Goal: Information Seeking & Learning: Check status

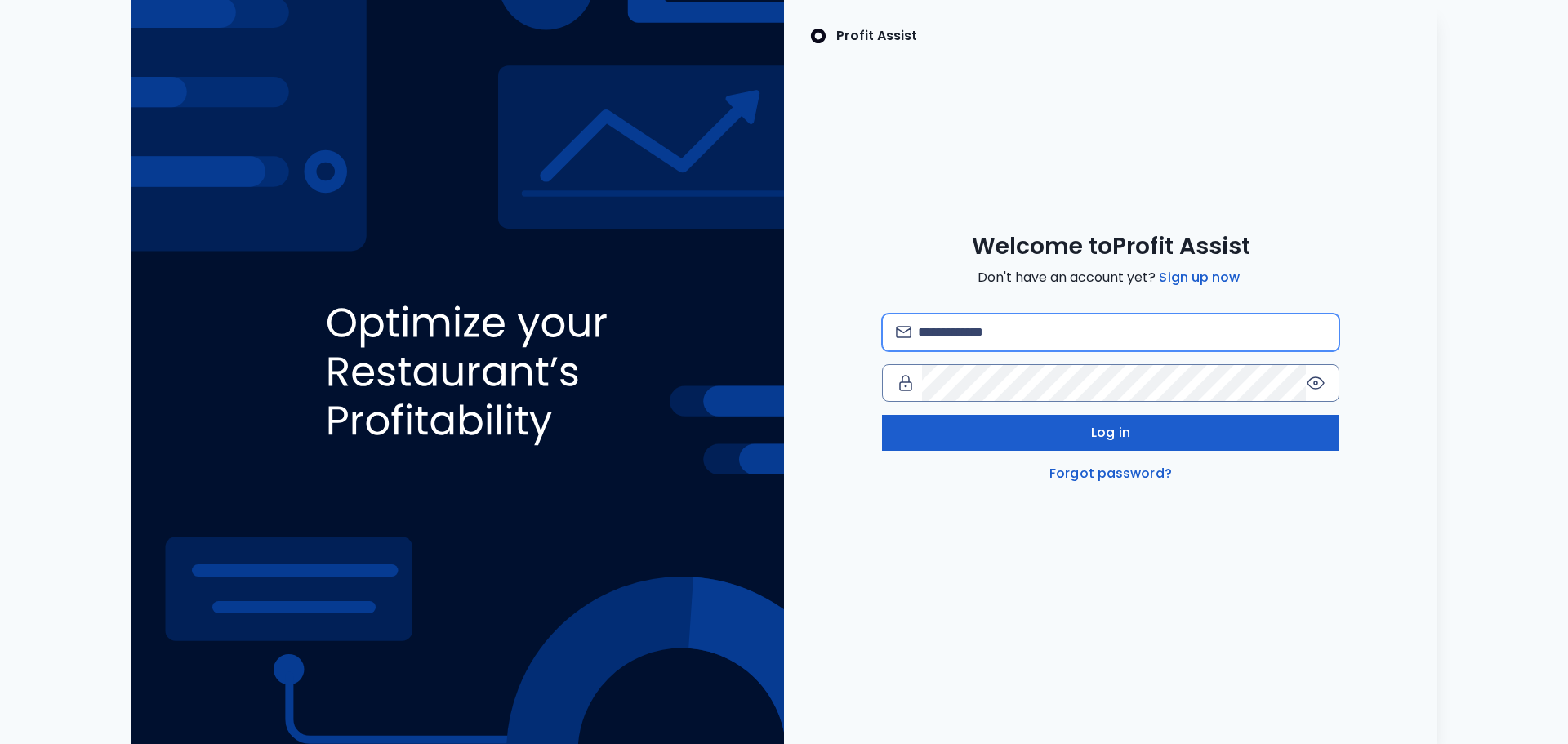
type input "**********"
click at [1131, 433] on button "Log in" at bounding box center [1111, 433] width 457 height 36
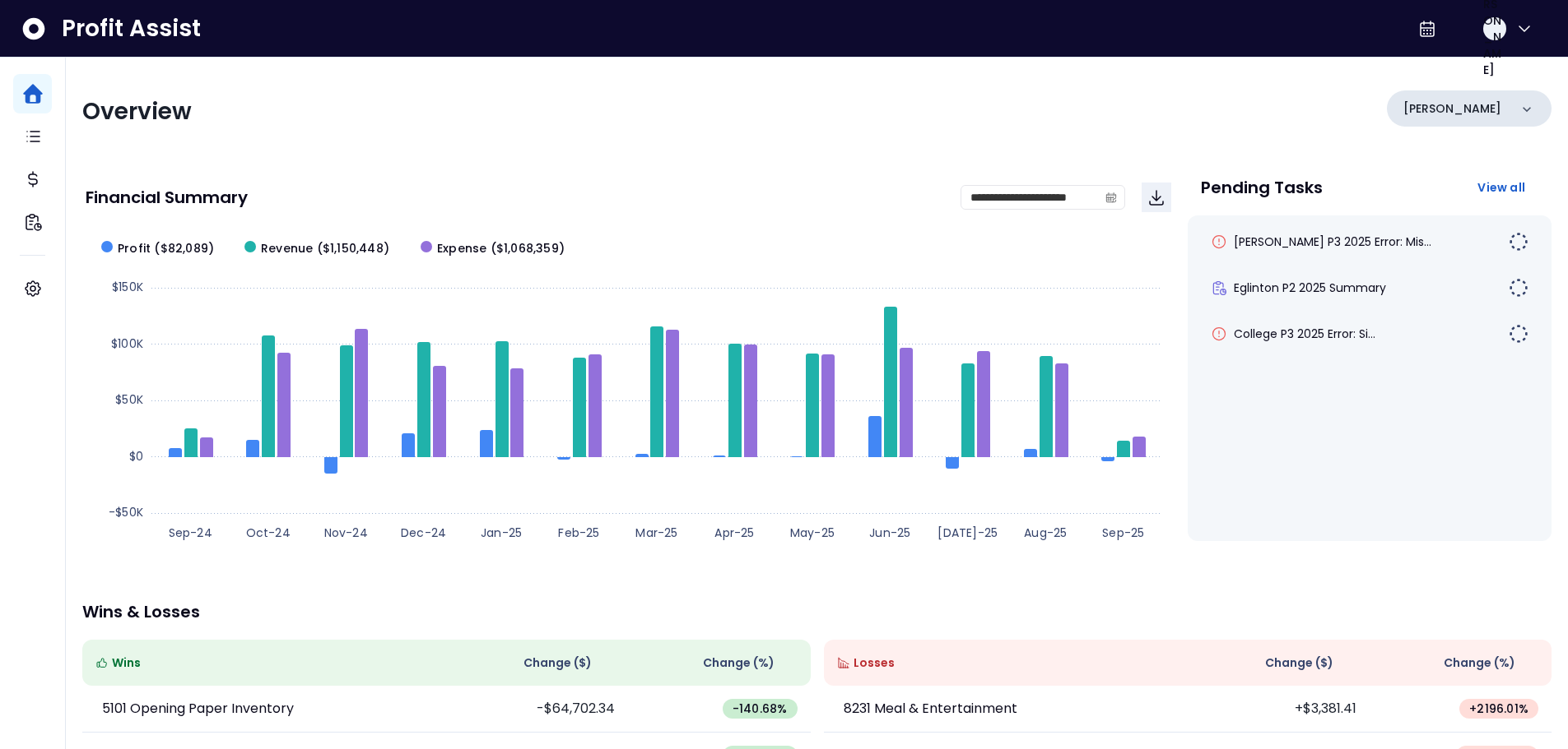
click at [1498, 112] on div "[PERSON_NAME]" at bounding box center [1469, 108] width 165 height 37
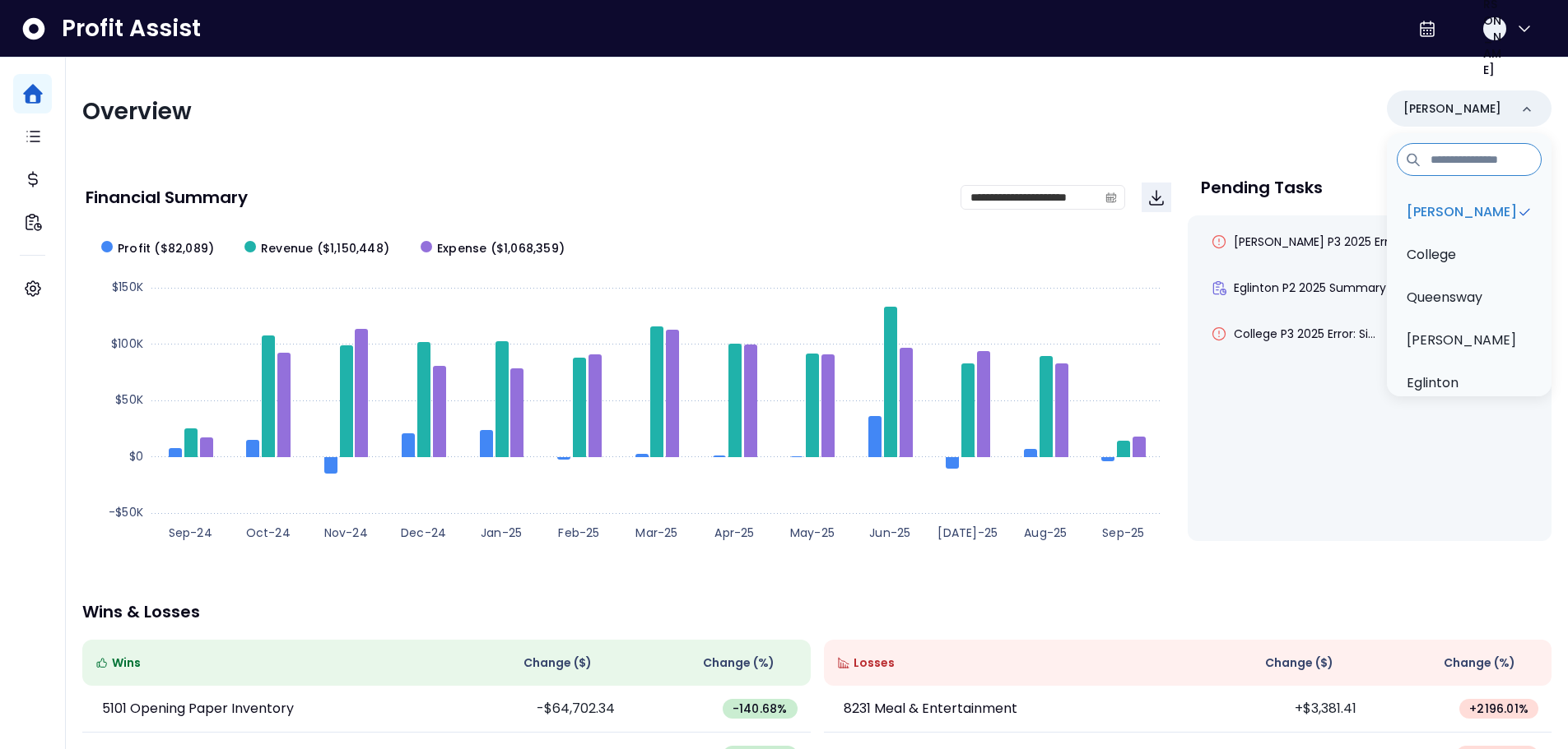
click at [791, 110] on div "Overview" at bounding box center [444, 112] width 725 height 30
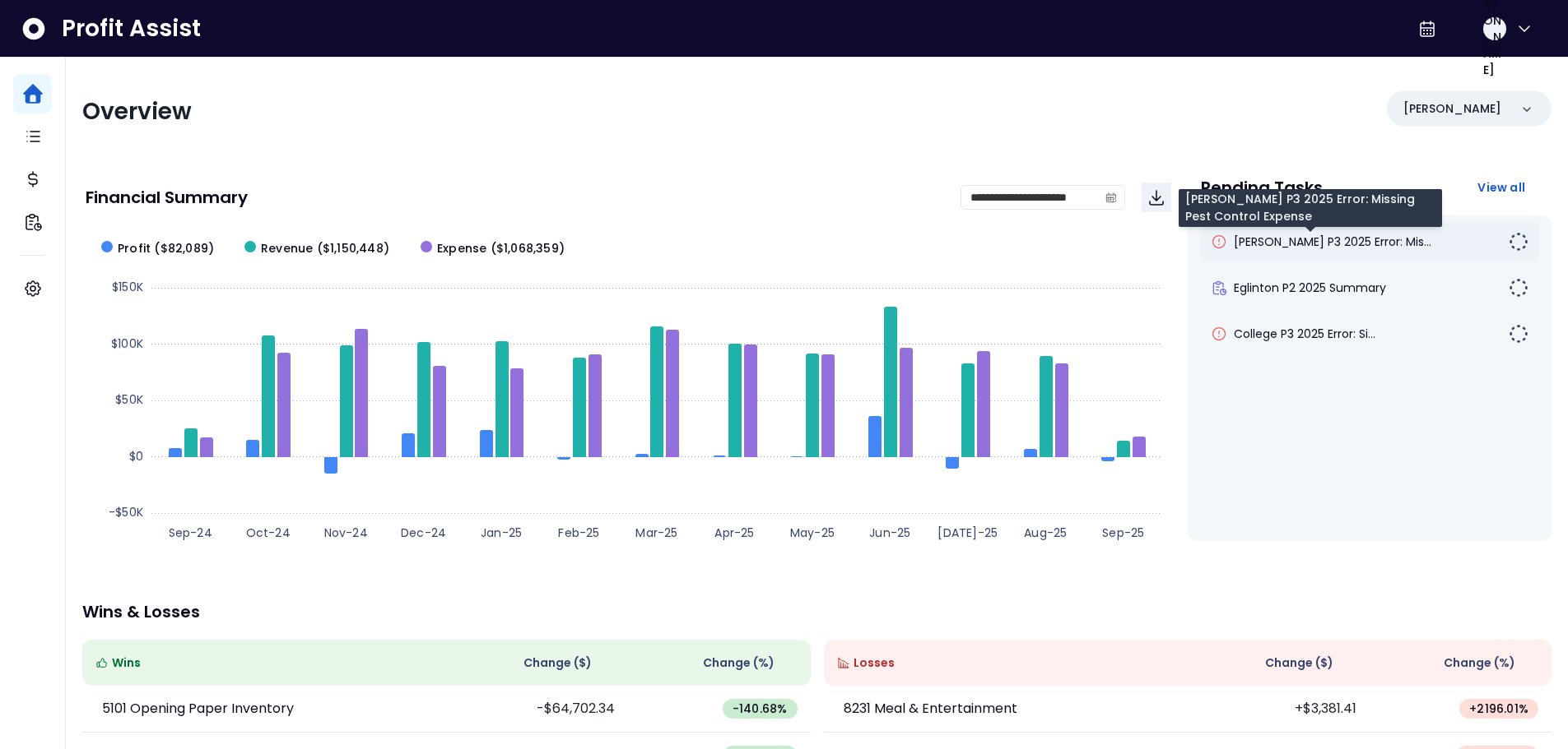
click at [1322, 248] on span "[PERSON_NAME] P3 2025 Error: Mis..." at bounding box center [1331, 242] width 197 height 17
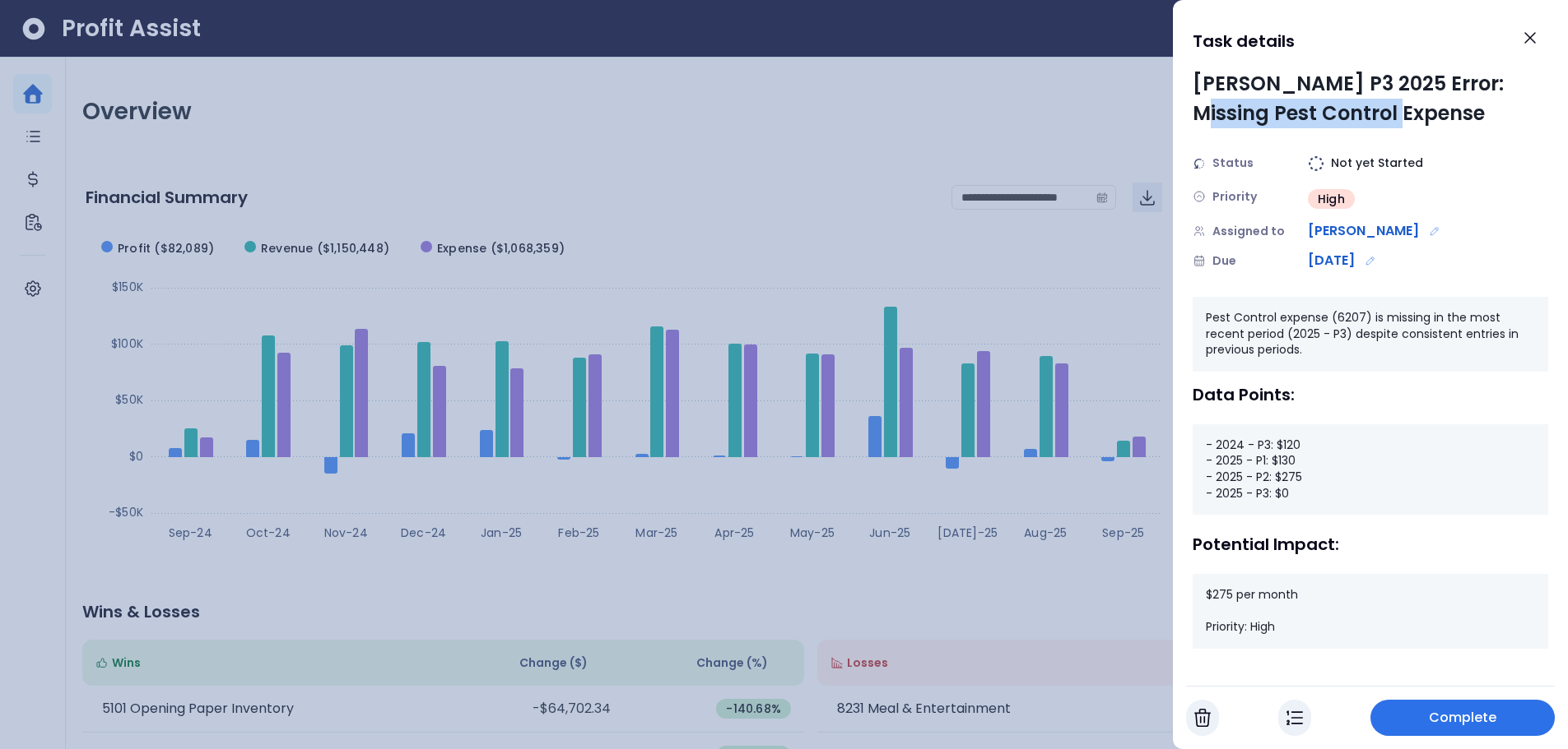
drag, startPoint x: 1194, startPoint y: 117, endPoint x: 1432, endPoint y: 119, distance: 238.0
click at [1431, 119] on div "[PERSON_NAME] P3 2025 Error: Missing Pest Control Expense" at bounding box center [1370, 99] width 356 height 59
drag, startPoint x: 1284, startPoint y: 493, endPoint x: 1265, endPoint y: 493, distance: 19.0
click at [1265, 493] on div "- 2024 - P3: $120 - 2025 - P1: $130 - 2025 - P2: $275 - 2025 - P3: $0" at bounding box center [1370, 469] width 356 height 90
click at [1533, 44] on icon "Close" at bounding box center [1529, 38] width 20 height 20
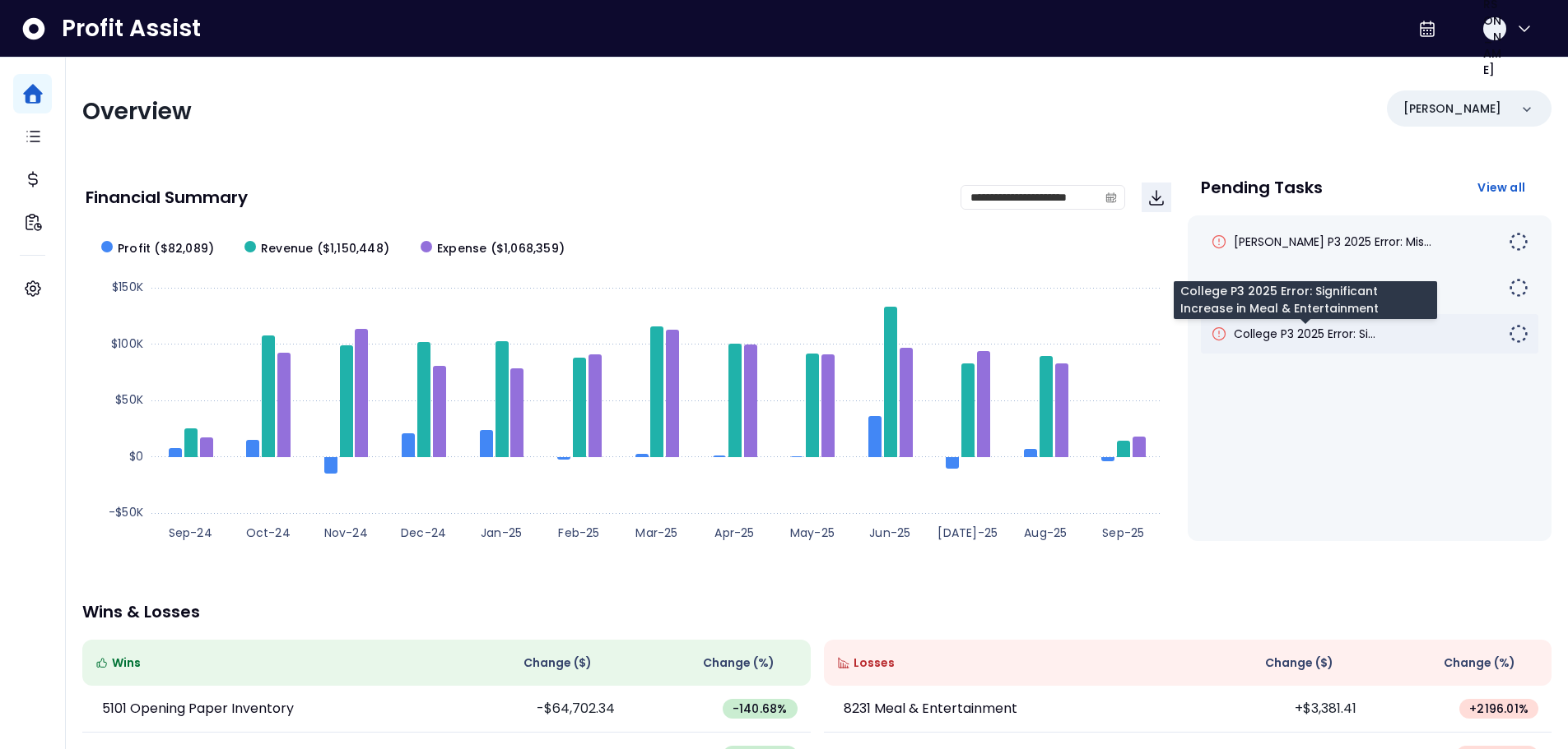
click at [1302, 340] on span "College P3 2025 Error: Si..." at bounding box center [1303, 334] width 142 height 17
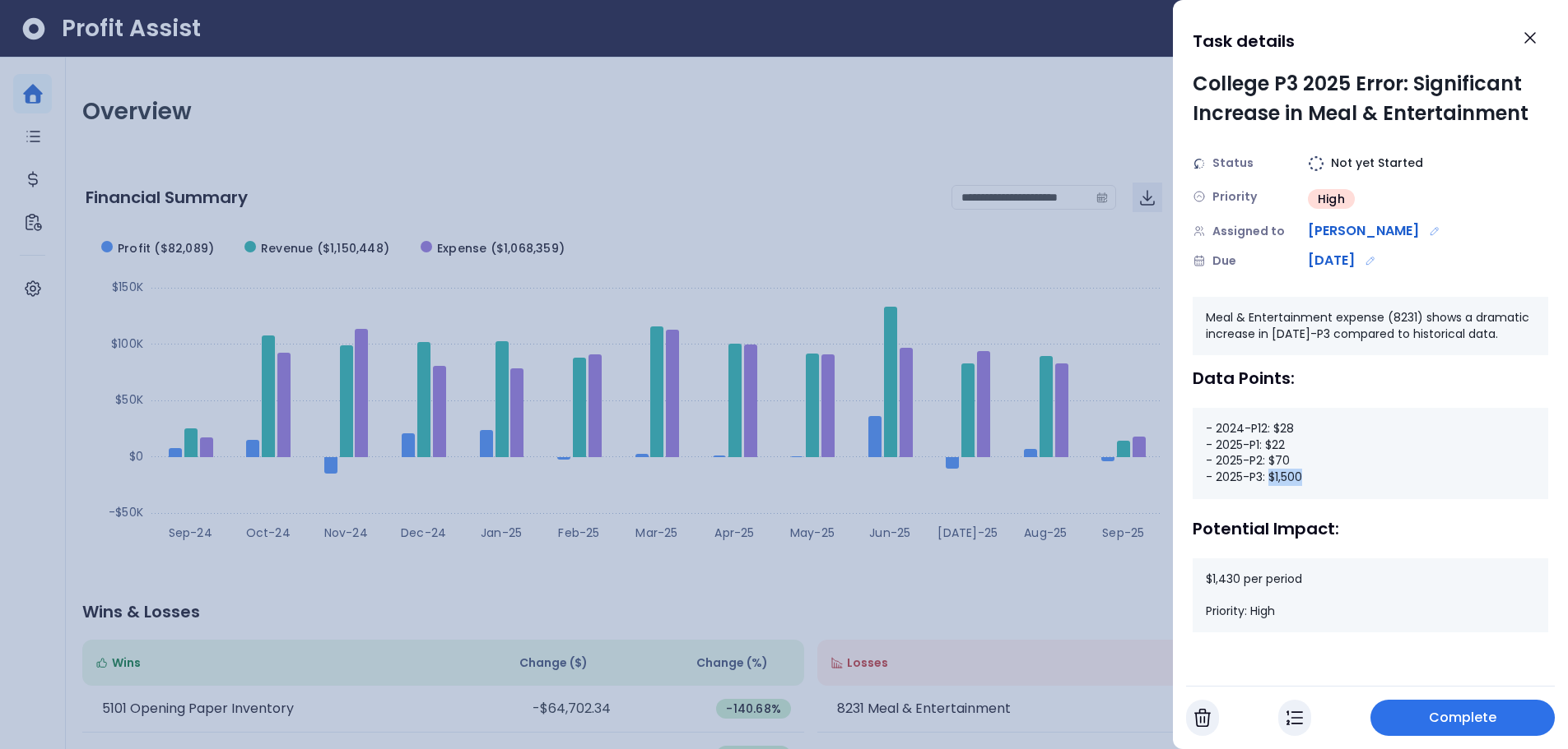
drag, startPoint x: 1307, startPoint y: 478, endPoint x: 1268, endPoint y: 481, distance: 39.1
click at [1268, 481] on div "- 2024-P12: $28 - 2025-P1: $22 - 2025-P2: $70 - 2025-P3: $1,500" at bounding box center [1370, 453] width 356 height 90
click at [1430, 230] on icon "Edit assignment" at bounding box center [1433, 231] width 7 height 7
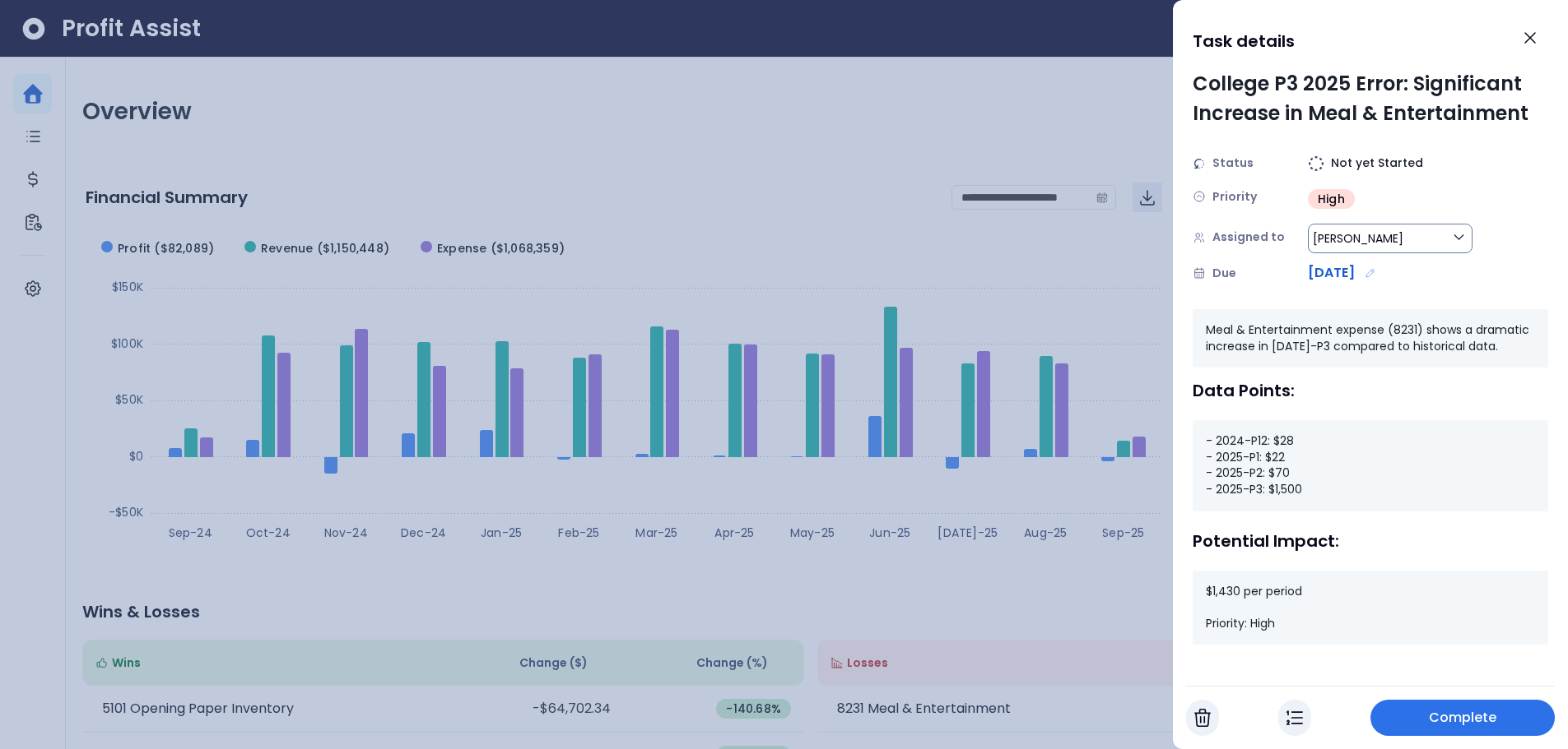
click at [1446, 242] on button "[PERSON_NAME]" at bounding box center [1390, 239] width 165 height 30
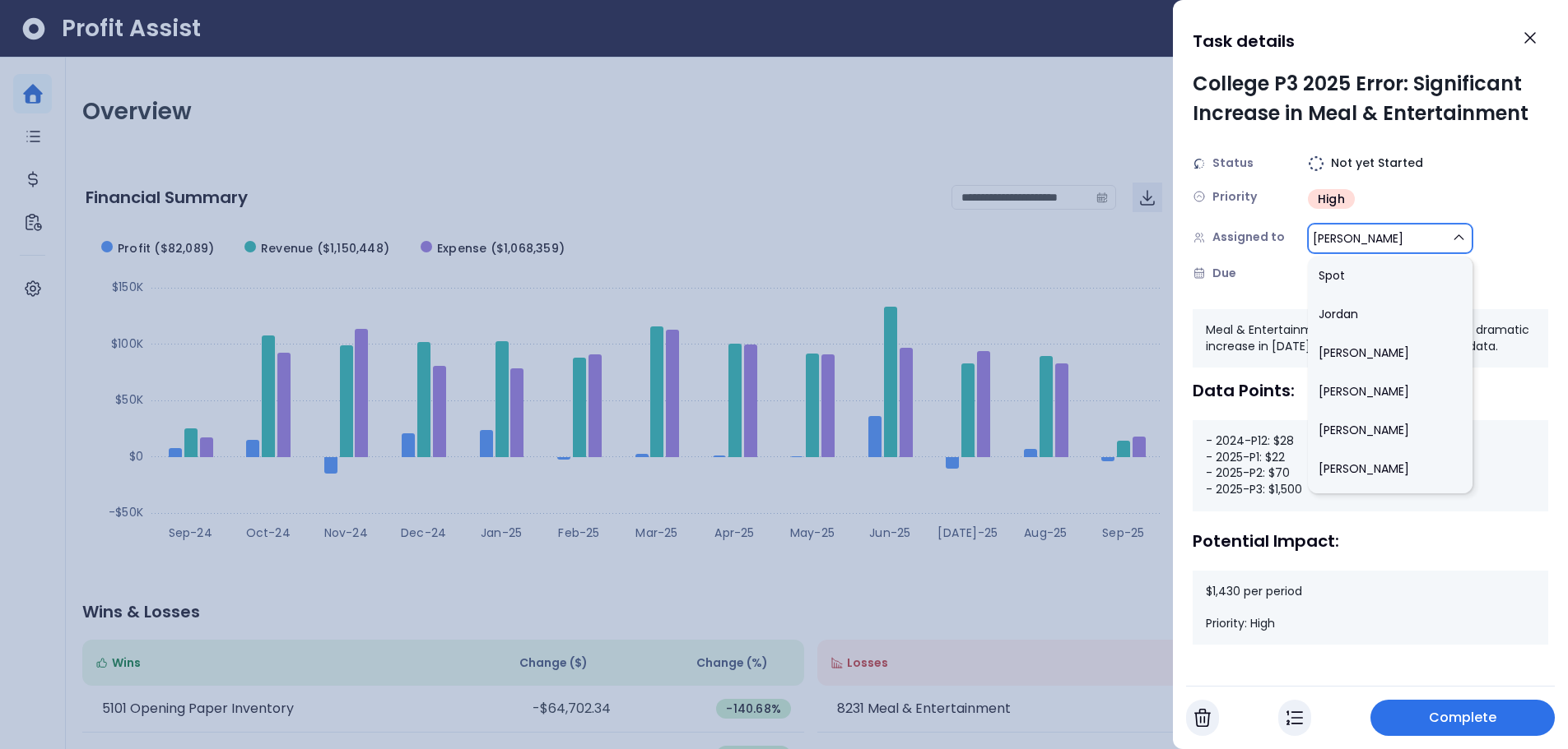
scroll to position [381, 0]
click at [1498, 177] on div "Status Not yet Started Priority High Assigned to [PERSON_NAME] Spot [PERSON_NAM…" at bounding box center [1370, 219] width 356 height 129
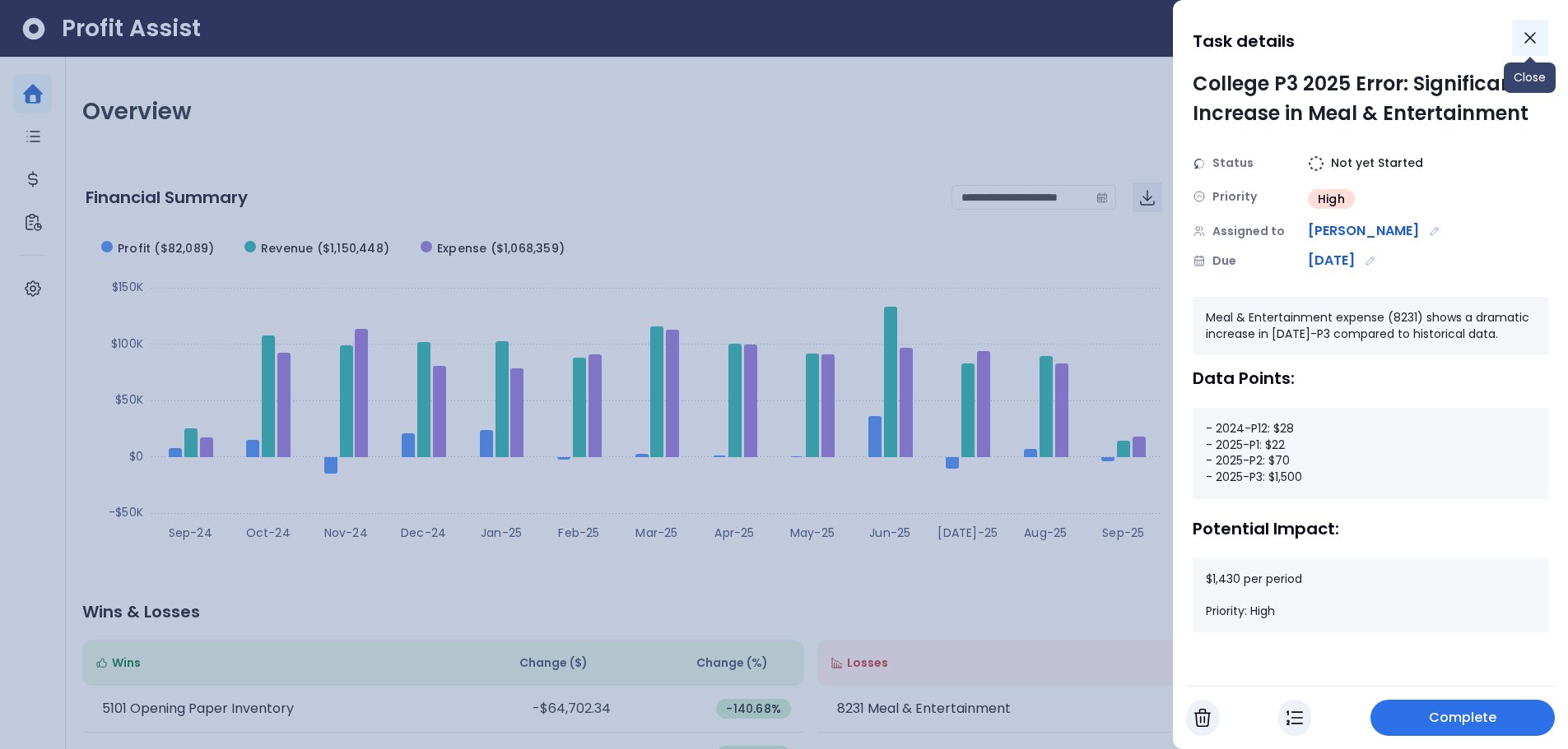
click at [1521, 38] on icon "Close" at bounding box center [1529, 38] width 20 height 20
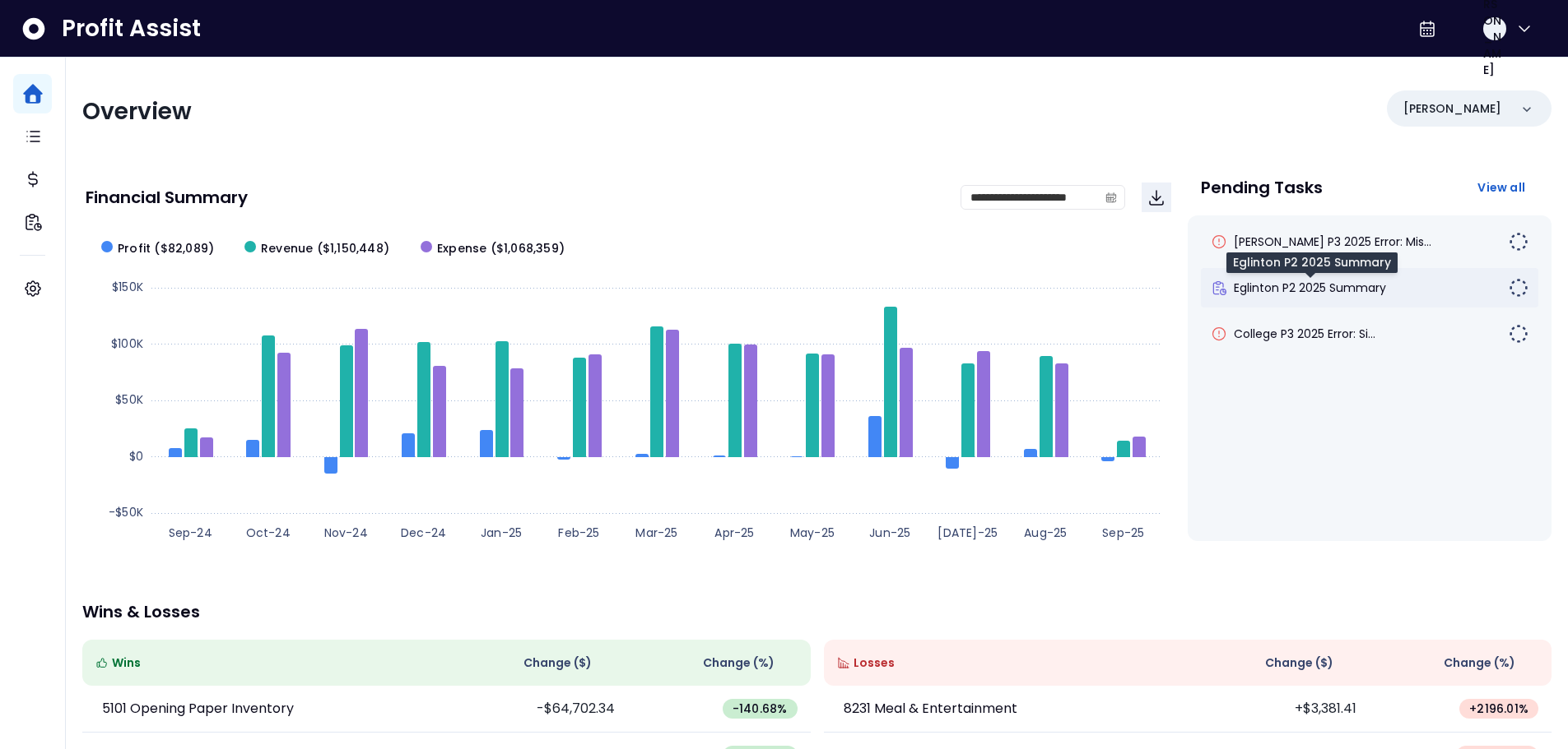
click at [1283, 291] on span "Eglinton P2 2025 Summary" at bounding box center [1309, 287] width 153 height 17
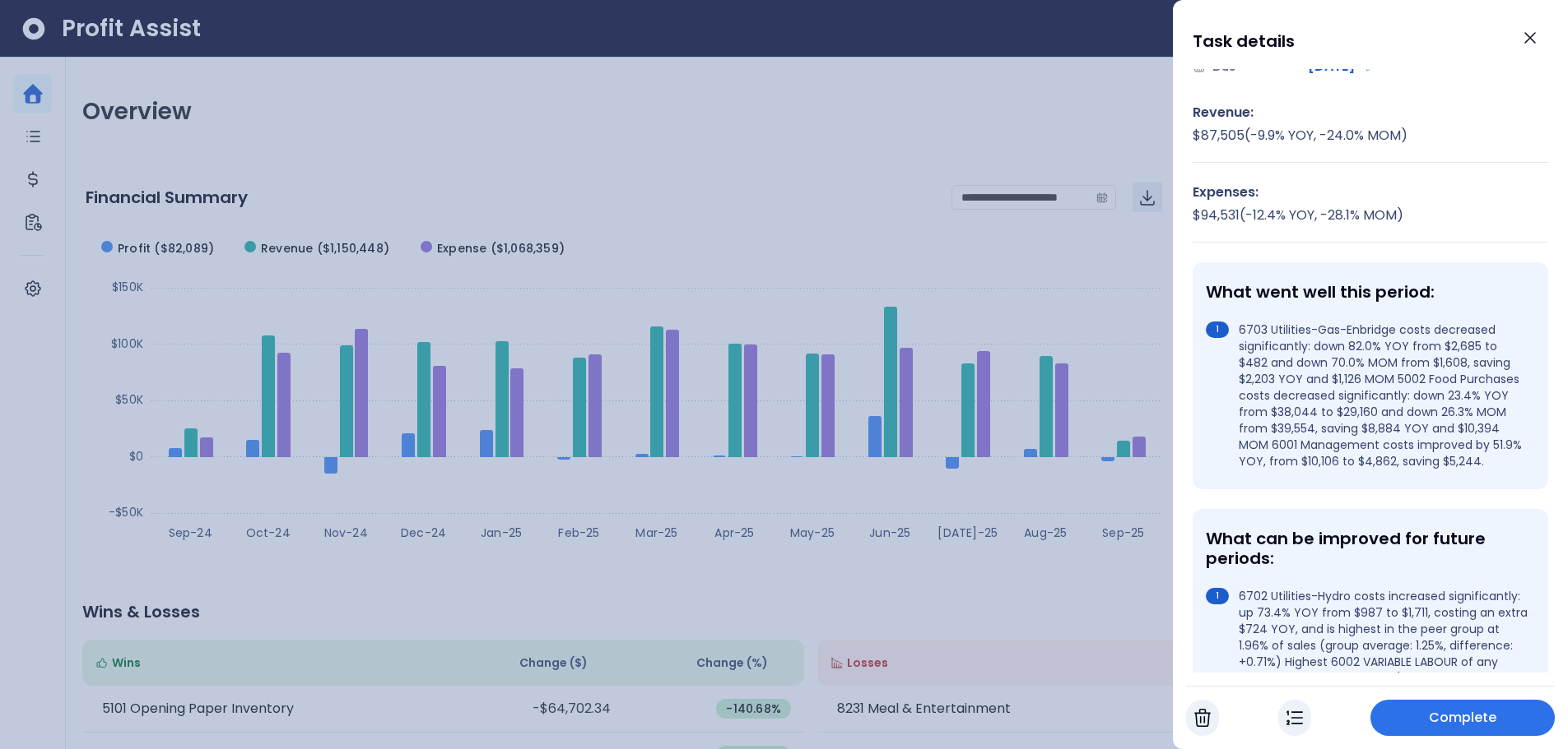
scroll to position [247, 0]
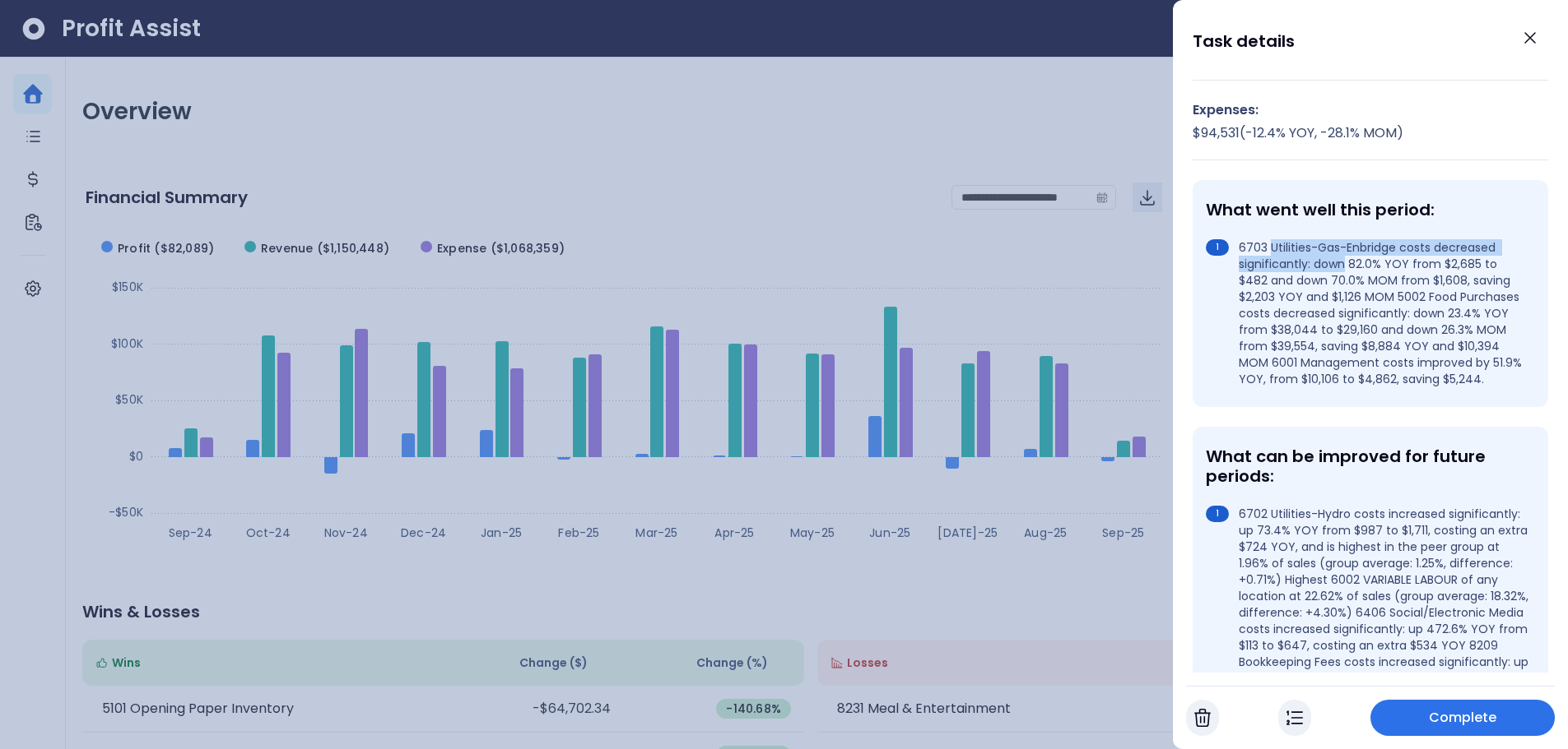
drag, startPoint x: 1272, startPoint y: 245, endPoint x: 1346, endPoint y: 258, distance: 75.1
click at [1346, 258] on li "6703 Utilities-Gas-Enbridge costs decreased significantly: down 82.0% YOY from …" at bounding box center [1366, 313] width 322 height 148
click at [1357, 227] on div "What went well this period: 6703 Utilities-Gas-Enbridge costs decreased signifi…" at bounding box center [1370, 293] width 356 height 227
drag, startPoint x: 1241, startPoint y: 317, endPoint x: 1449, endPoint y: 312, distance: 208.1
click at [1449, 312] on li "6703 Utilities-Gas-Enbridge costs decreased significantly: down 82.0% YOY from …" at bounding box center [1366, 313] width 322 height 148
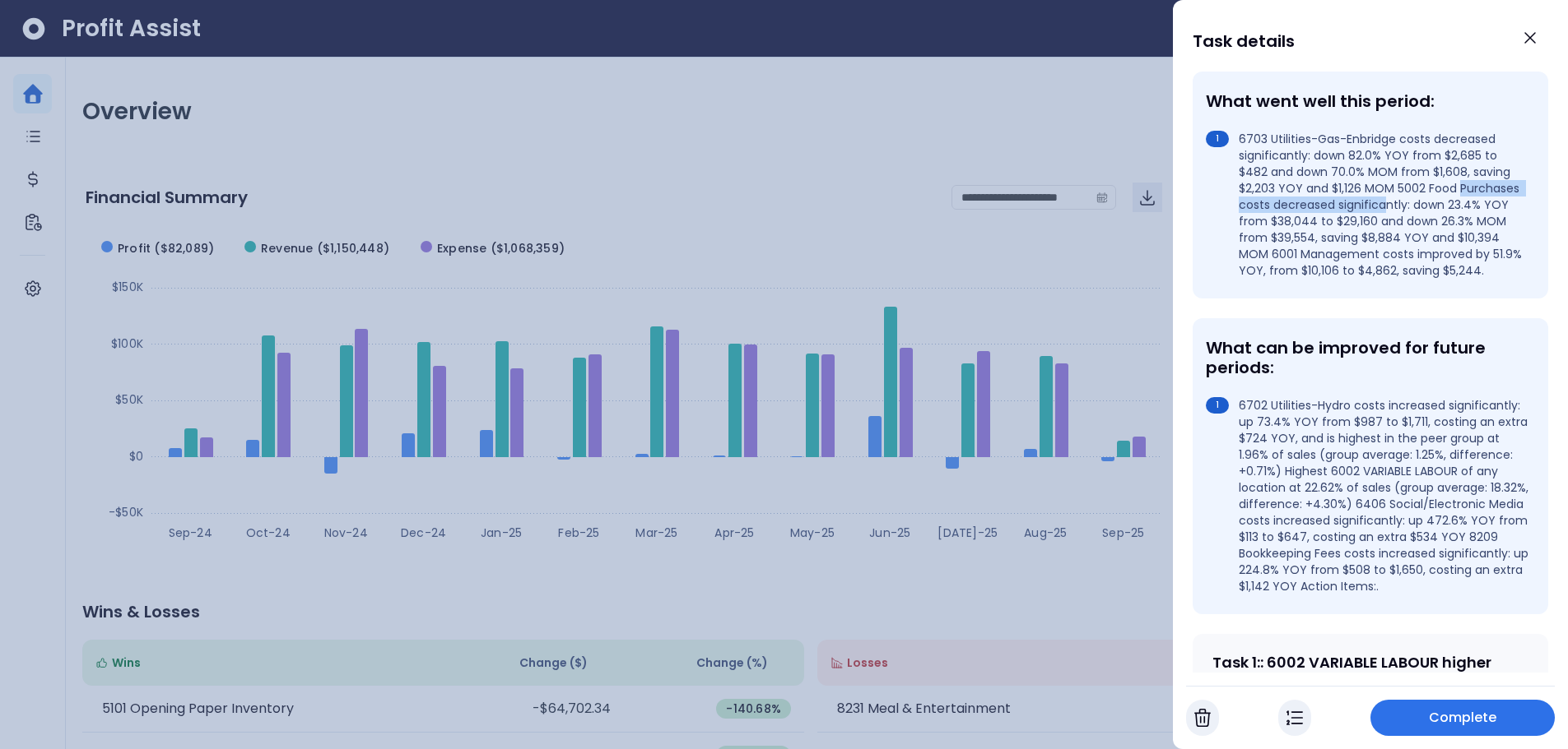
scroll to position [411, 0]
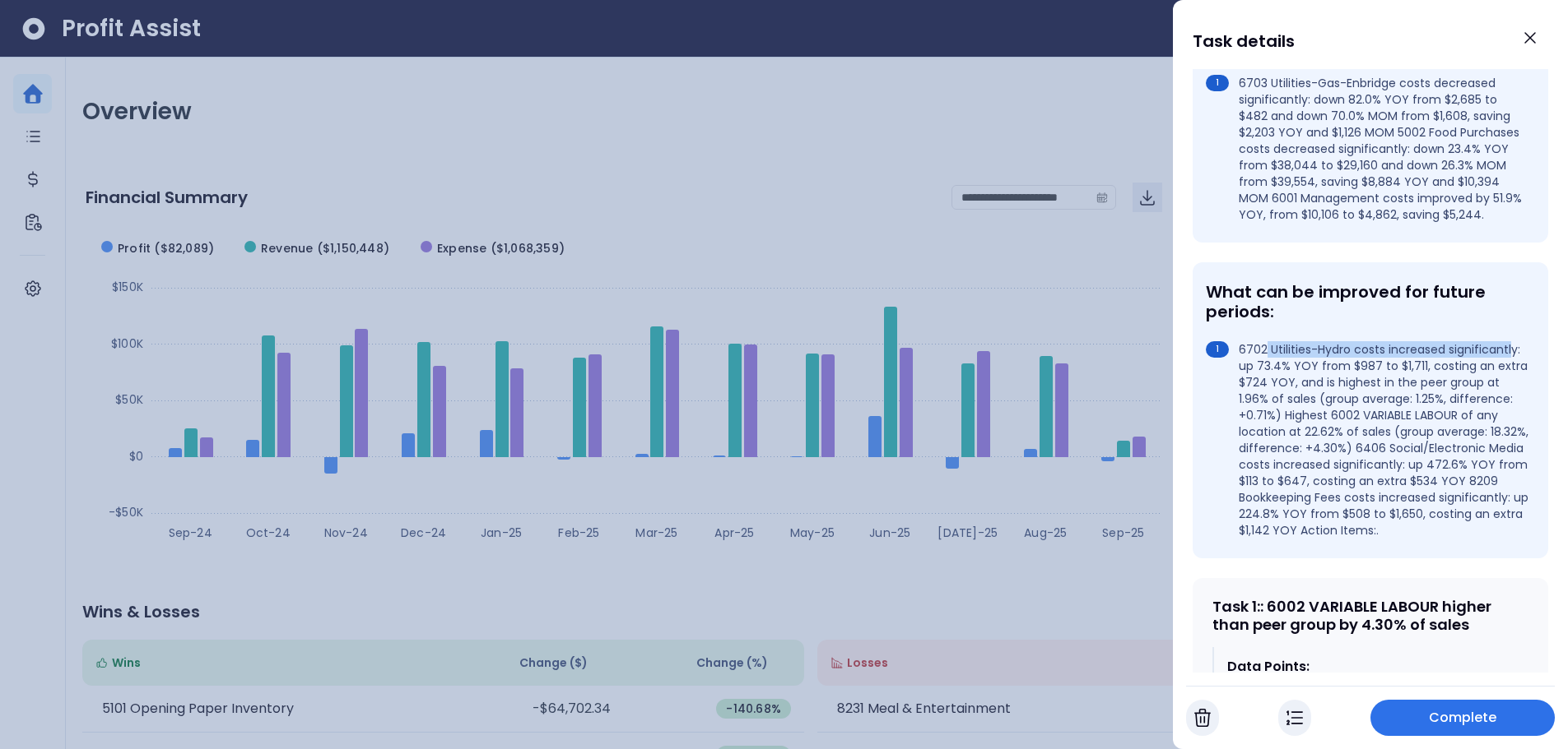
drag, startPoint x: 1265, startPoint y: 360, endPoint x: 1304, endPoint y: 377, distance: 42.5
click at [1304, 377] on li "6702 Utilities-Hydro costs increased significantly: up 73.4% YOY from $987 to $…" at bounding box center [1366, 440] width 322 height 197
drag, startPoint x: 1243, startPoint y: 448, endPoint x: 1394, endPoint y: 447, distance: 151.0
click at [1394, 447] on li "6702 Utilities-Hydro costs increased significantly: up 73.4% YOY from $987 to $…" at bounding box center [1366, 440] width 322 height 197
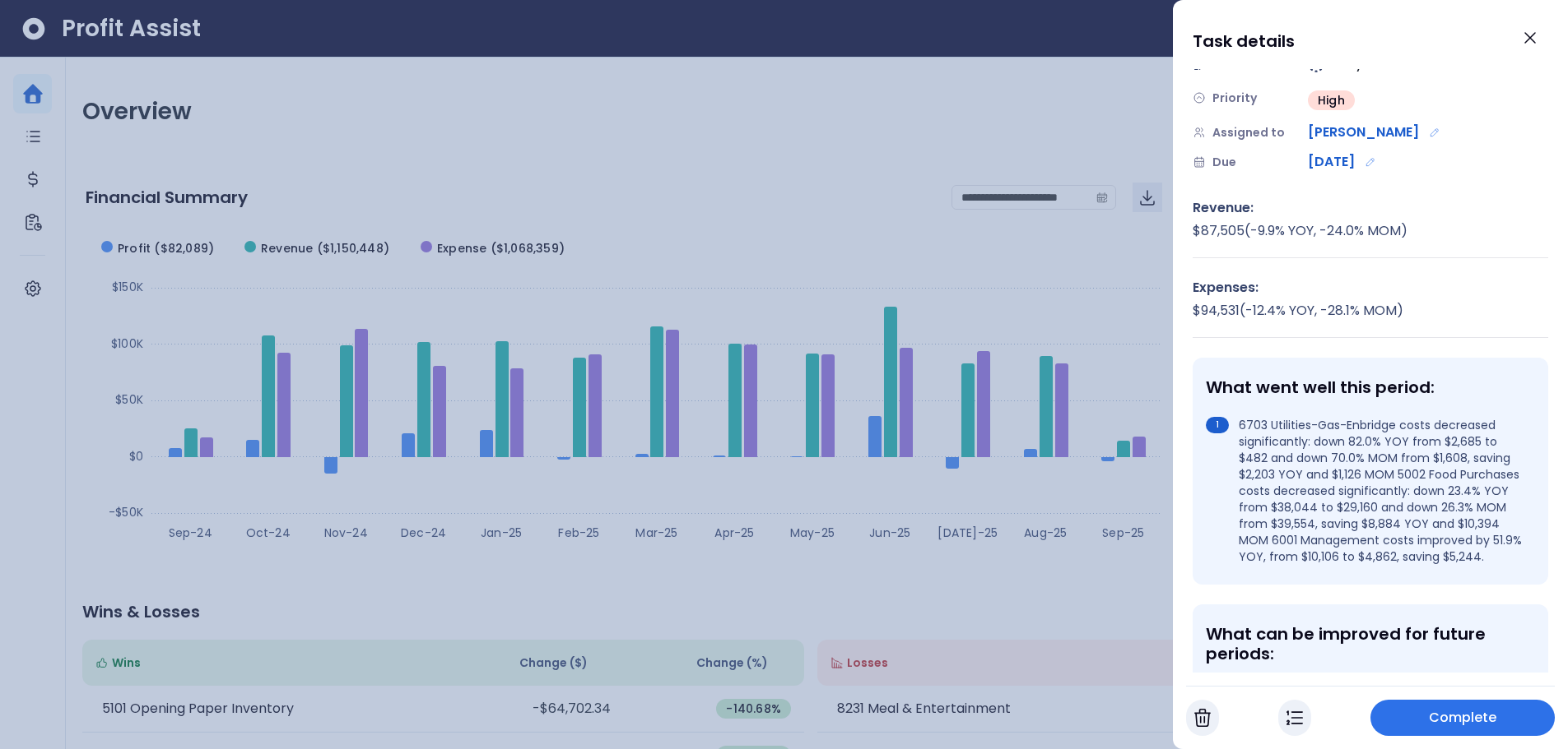
scroll to position [0, 0]
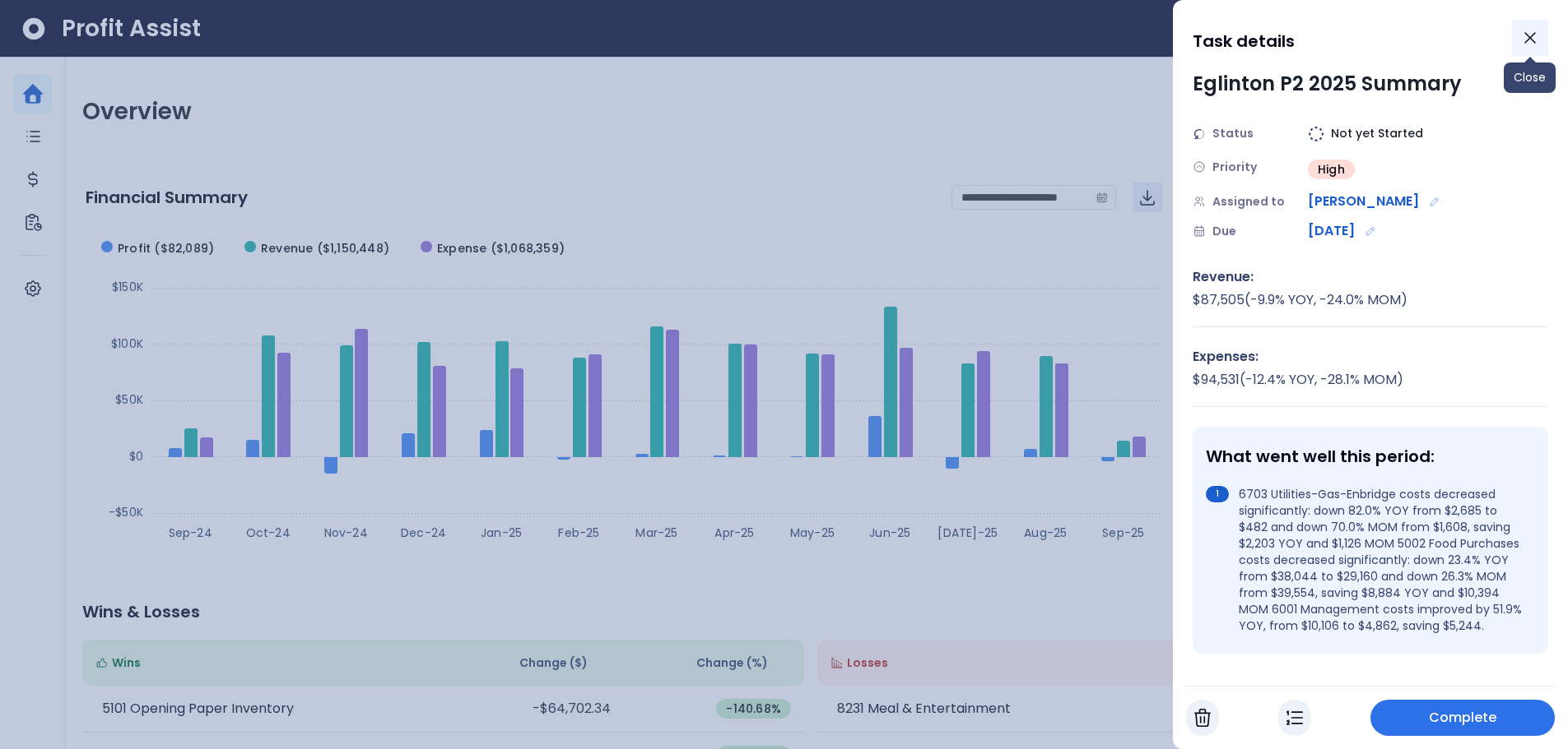
click at [1531, 42] on icon "Close" at bounding box center [1529, 38] width 20 height 20
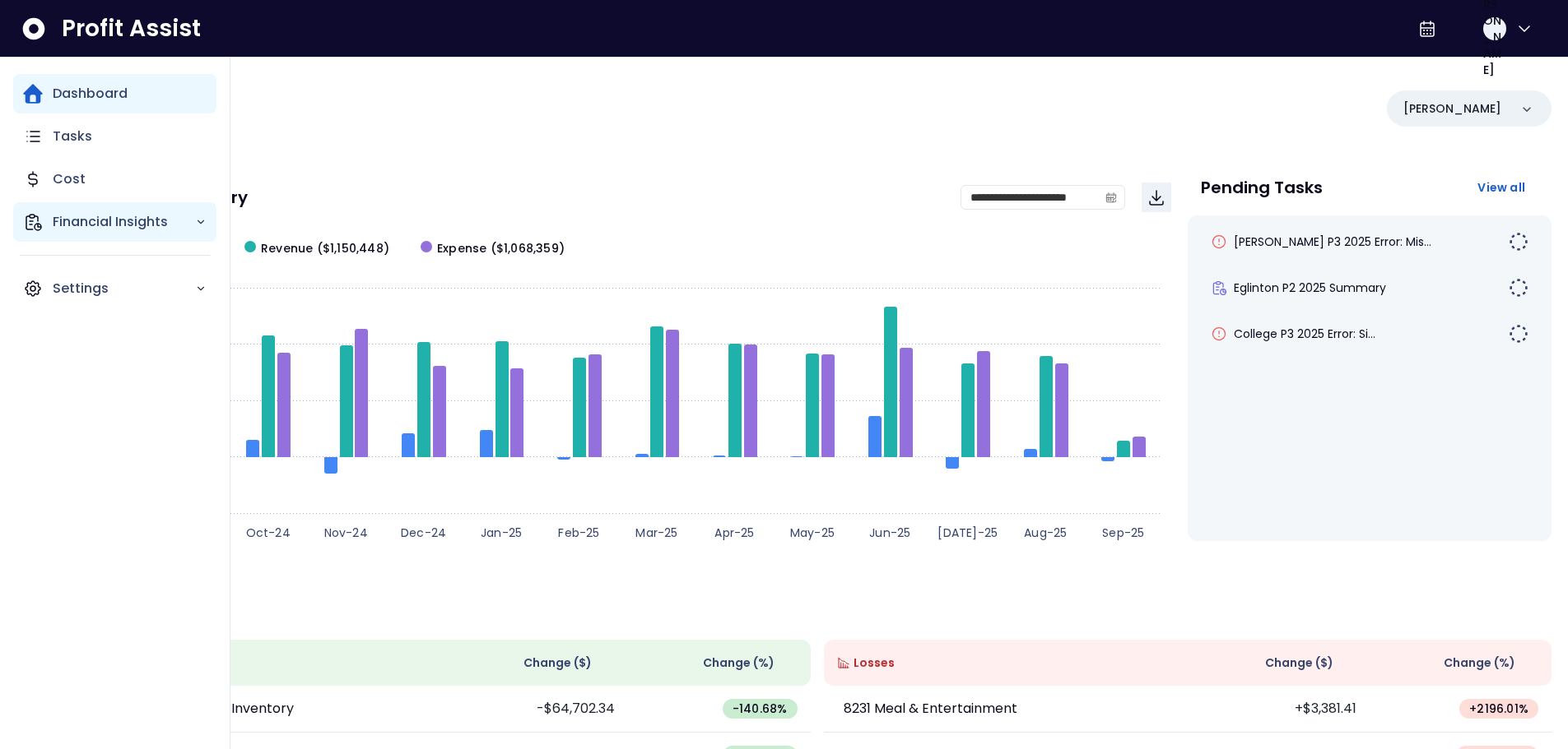
click at [129, 225] on p "Financial Insights" at bounding box center [124, 222] width 143 height 20
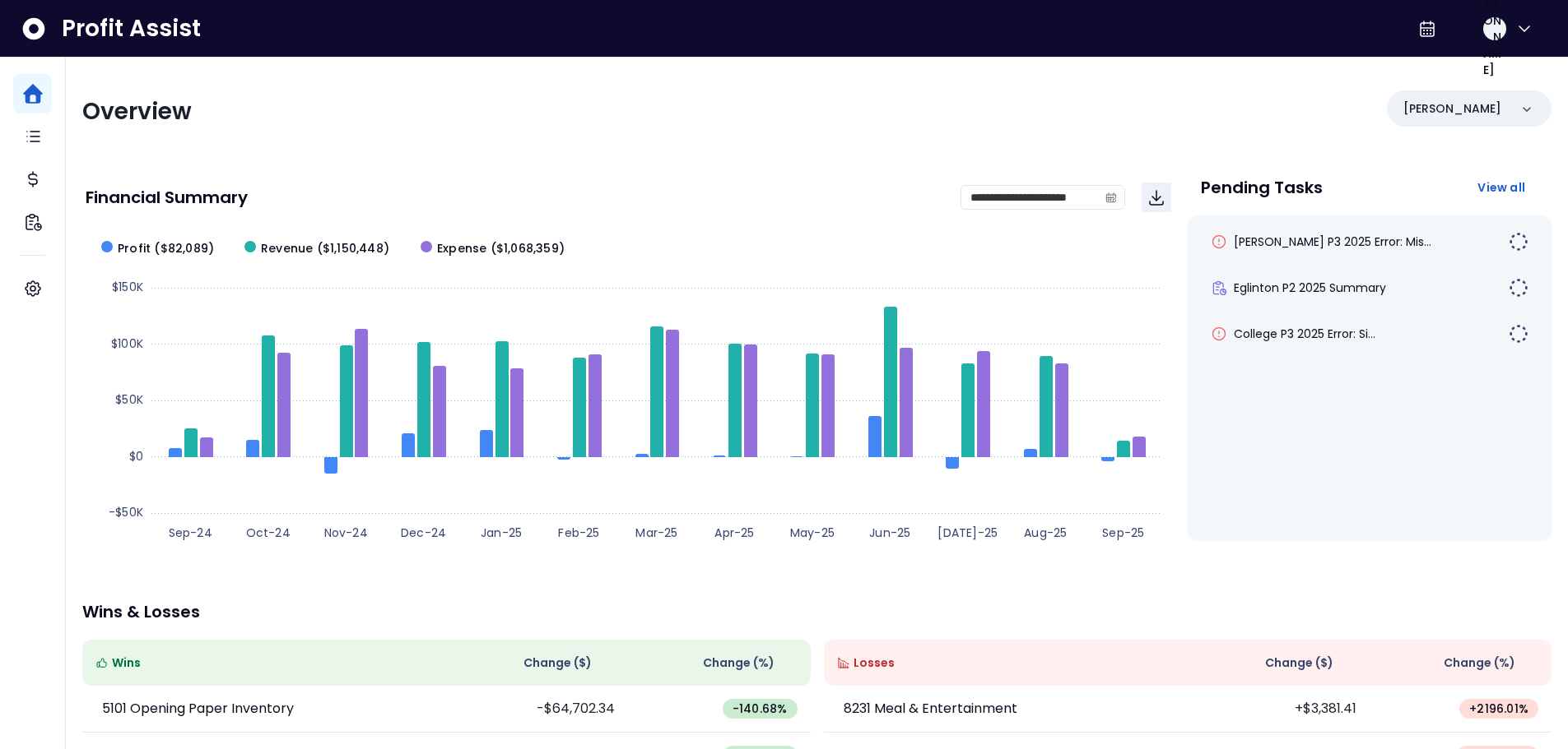
click at [448, 129] on div "Overview [PERSON_NAME]" at bounding box center [817, 111] width 1469 height 43
